Goal: Browse casually: Explore the website without a specific task or goal

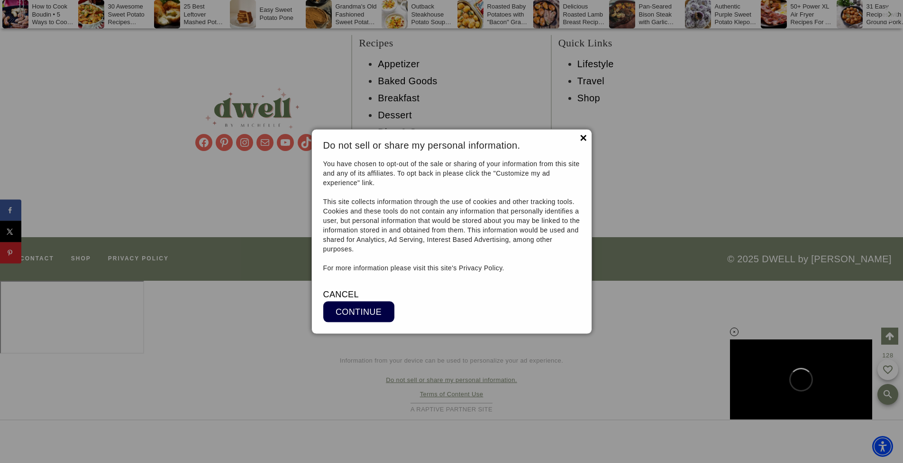
scroll to position [10934, 0]
